Goal: Task Accomplishment & Management: Manage account settings

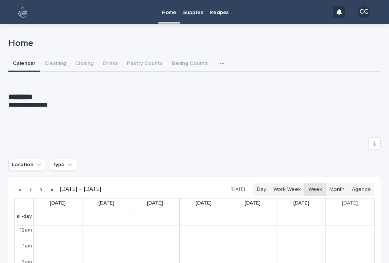
scroll to position [96, 0]
click at [87, 65] on button "Closing" at bounding box center [84, 64] width 27 height 16
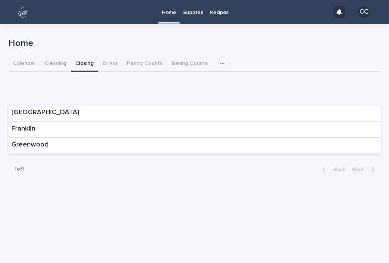
click at [346, 132] on div "Franklin" at bounding box center [194, 130] width 373 height 16
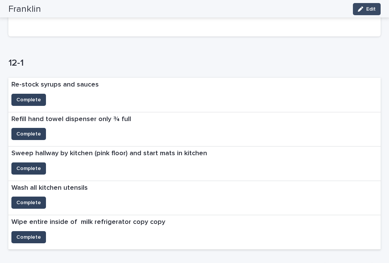
scroll to position [158, 0]
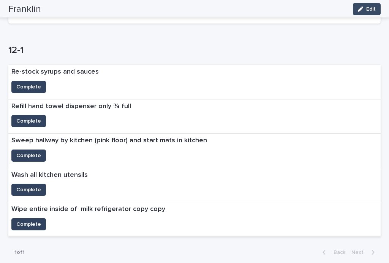
click at [32, 87] on span "Complete" at bounding box center [28, 87] width 25 height 8
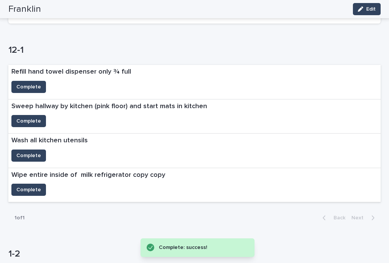
click at [37, 118] on span "Complete" at bounding box center [28, 121] width 25 height 8
click at [34, 152] on span "Complete" at bounding box center [28, 156] width 25 height 8
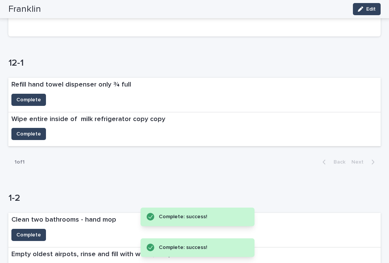
scroll to position [145, 0]
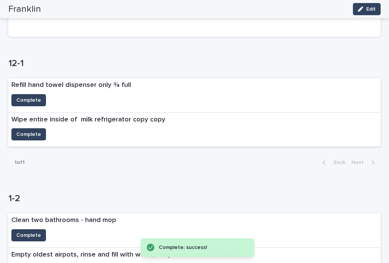
click at [24, 100] on span "Complete" at bounding box center [28, 101] width 25 height 8
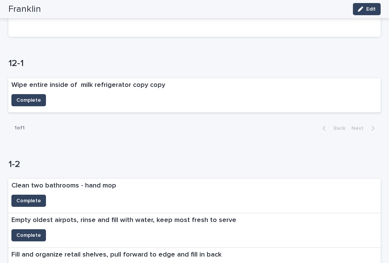
click at [200, 261] on div "Fill and organize retail shelves, pull forward to edge and fill in back" at bounding box center [116, 256] width 216 height 16
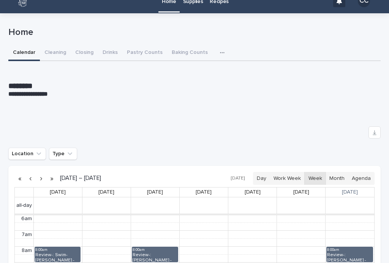
scroll to position [6, 0]
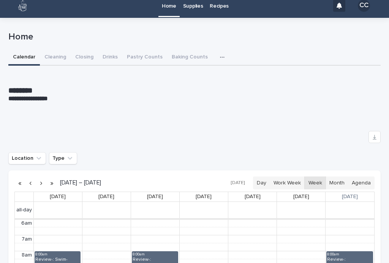
click at [83, 61] on button "Closing" at bounding box center [84, 58] width 27 height 16
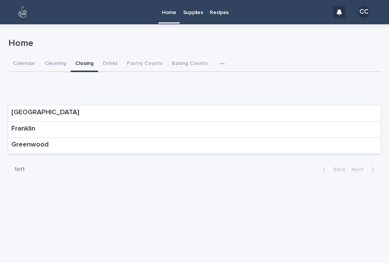
click at [335, 133] on div "Franklin" at bounding box center [194, 130] width 373 height 16
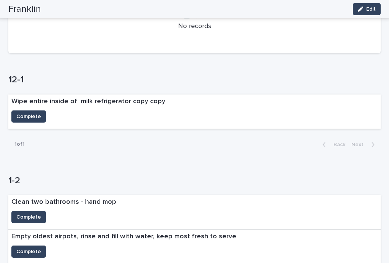
scroll to position [125, 0]
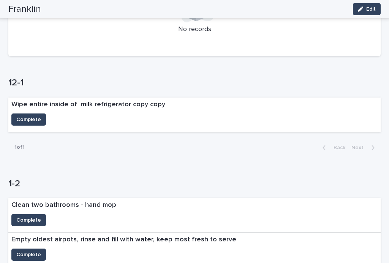
click at [34, 119] on span "Complete" at bounding box center [28, 120] width 25 height 8
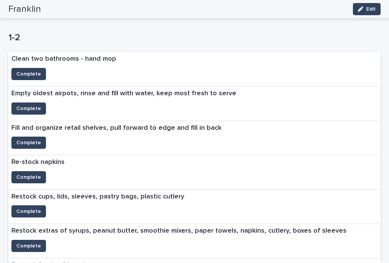
scroll to position [289, 0]
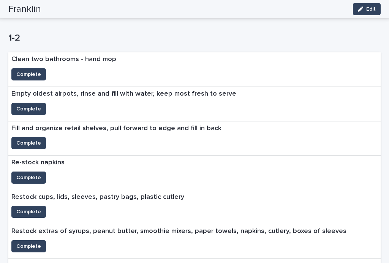
click at [20, 176] on span "Complete" at bounding box center [28, 178] width 25 height 8
click at [24, 209] on span "Complete" at bounding box center [28, 212] width 25 height 8
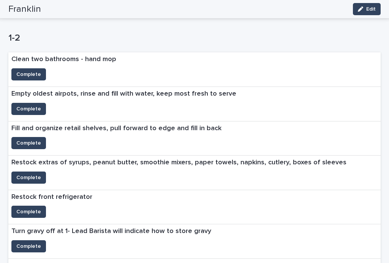
click at [29, 176] on span "Complete" at bounding box center [28, 178] width 25 height 8
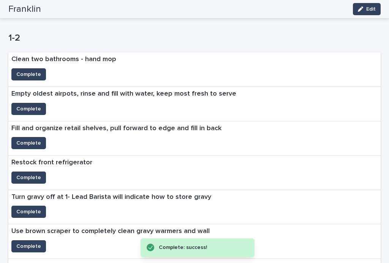
click at [25, 107] on span "Complete" at bounding box center [28, 109] width 25 height 8
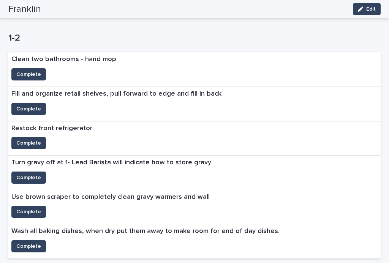
click at [22, 71] on span "Complete" at bounding box center [28, 75] width 25 height 8
click at [30, 106] on span "Complete" at bounding box center [28, 109] width 25 height 8
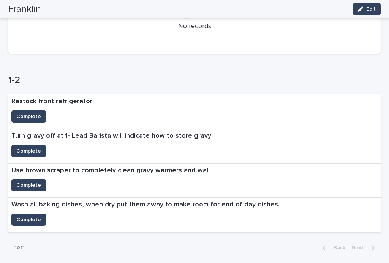
scroll to position [243, 0]
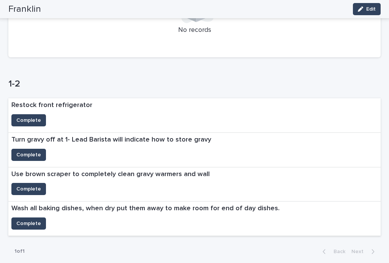
click at [35, 223] on span "Complete" at bounding box center [28, 224] width 25 height 8
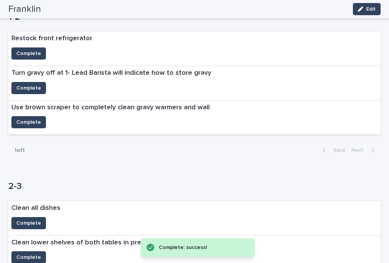
scroll to position [310, 0]
click at [32, 222] on span "Complete" at bounding box center [28, 223] width 25 height 8
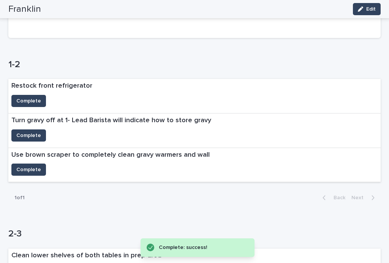
scroll to position [258, 0]
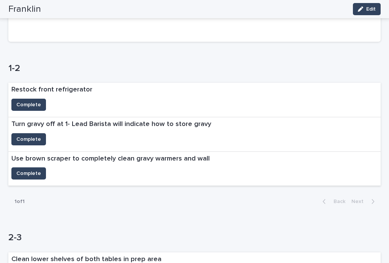
click at [19, 102] on span "Complete" at bounding box center [28, 105] width 25 height 8
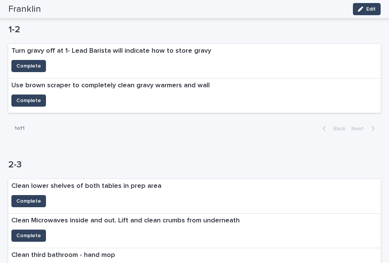
scroll to position [298, 0]
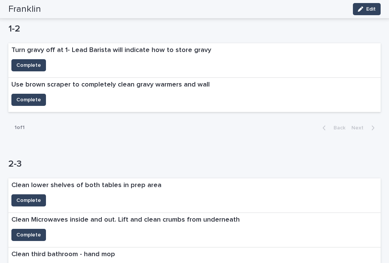
click at [38, 65] on span "Complete" at bounding box center [28, 66] width 25 height 8
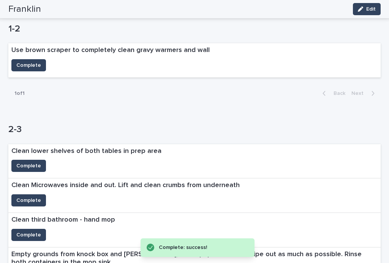
click at [37, 62] on span "Complete" at bounding box center [28, 66] width 25 height 8
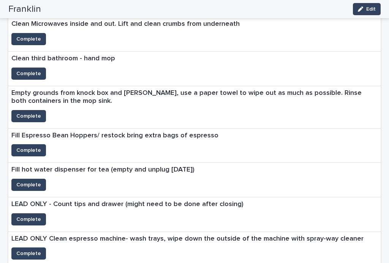
scroll to position [478, 0]
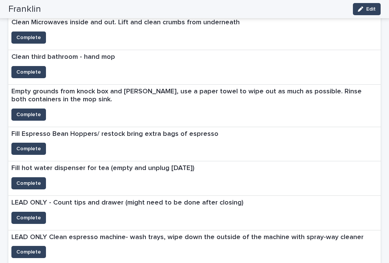
click at [24, 145] on span "Complete" at bounding box center [28, 149] width 25 height 8
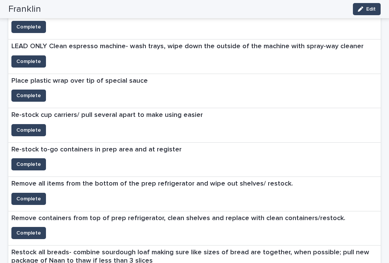
scroll to position [613, 0]
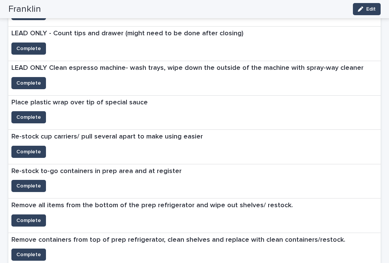
click at [24, 149] on span "Complete" at bounding box center [28, 152] width 25 height 8
click at [25, 182] on span "Complete" at bounding box center [28, 186] width 25 height 8
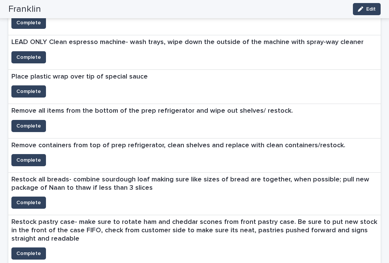
scroll to position [646, 0]
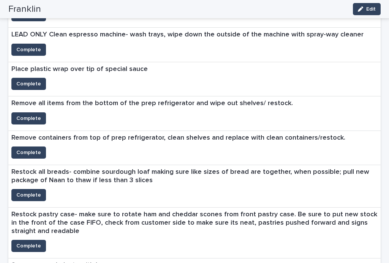
click at [36, 115] on span "Complete" at bounding box center [28, 119] width 25 height 8
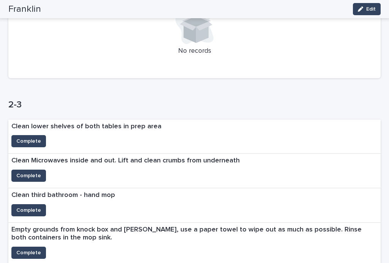
scroll to position [351, 0]
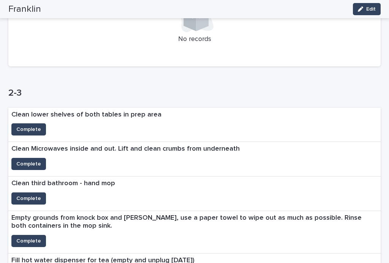
click at [34, 126] on span "Complete" at bounding box center [28, 130] width 25 height 8
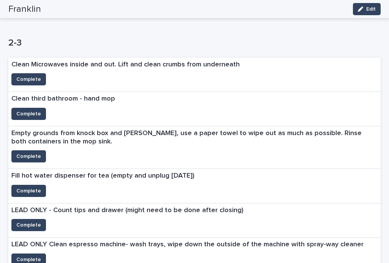
scroll to position [403, 0]
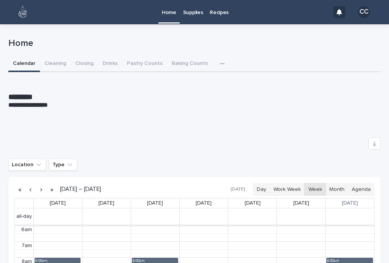
click at [57, 65] on button "Cleaning" at bounding box center [55, 64] width 31 height 16
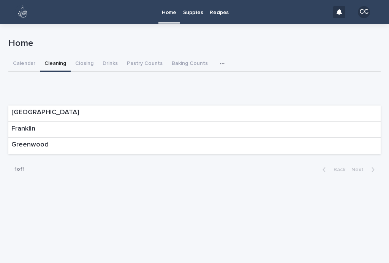
click at [54, 128] on div "Franklin" at bounding box center [194, 130] width 373 height 16
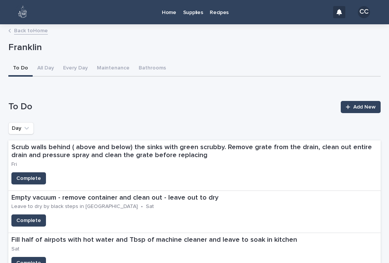
click at [33, 178] on span "Complete" at bounding box center [28, 179] width 25 height 8
